Goal: Information Seeking & Learning: Learn about a topic

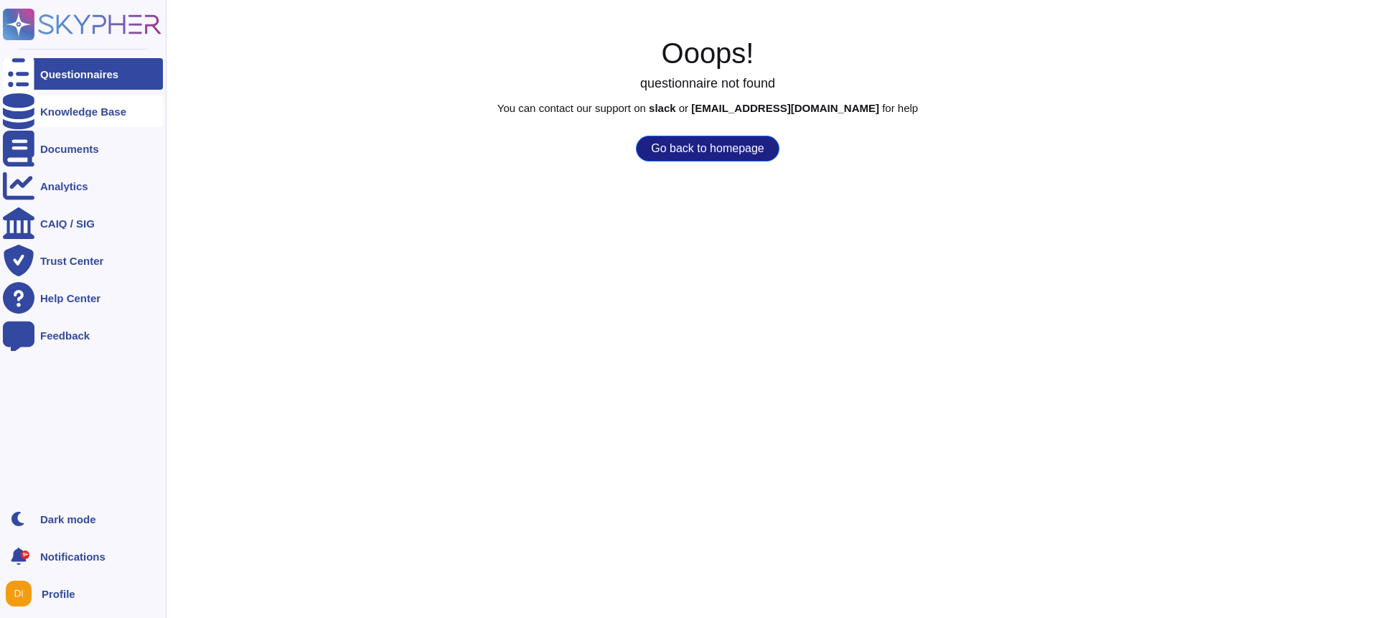
click at [68, 106] on div "Knowledge Base" at bounding box center [83, 111] width 86 height 11
